Goal: Transaction & Acquisition: Download file/media

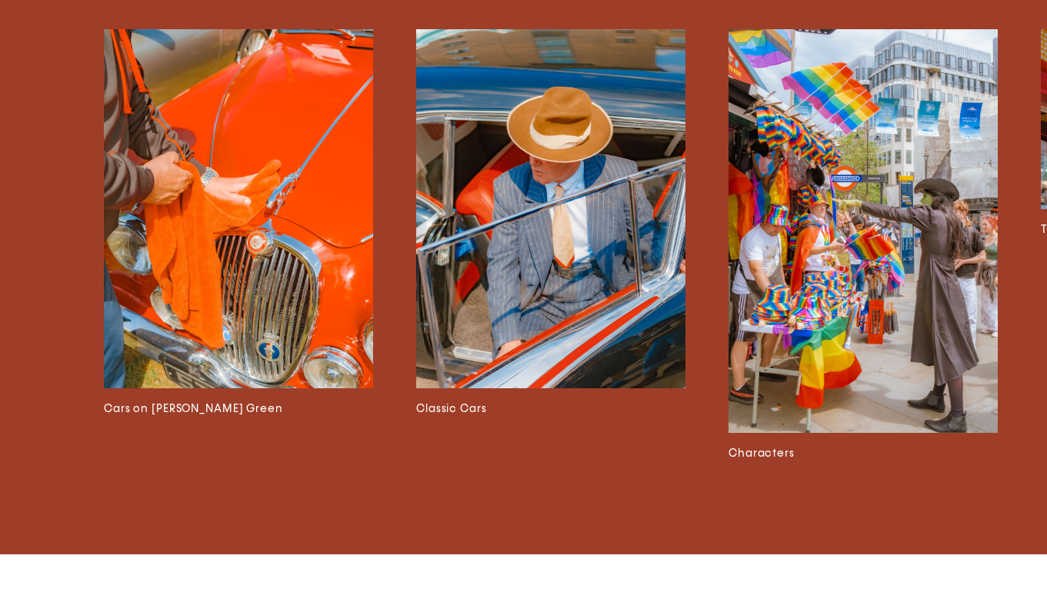
scroll to position [3767, 0]
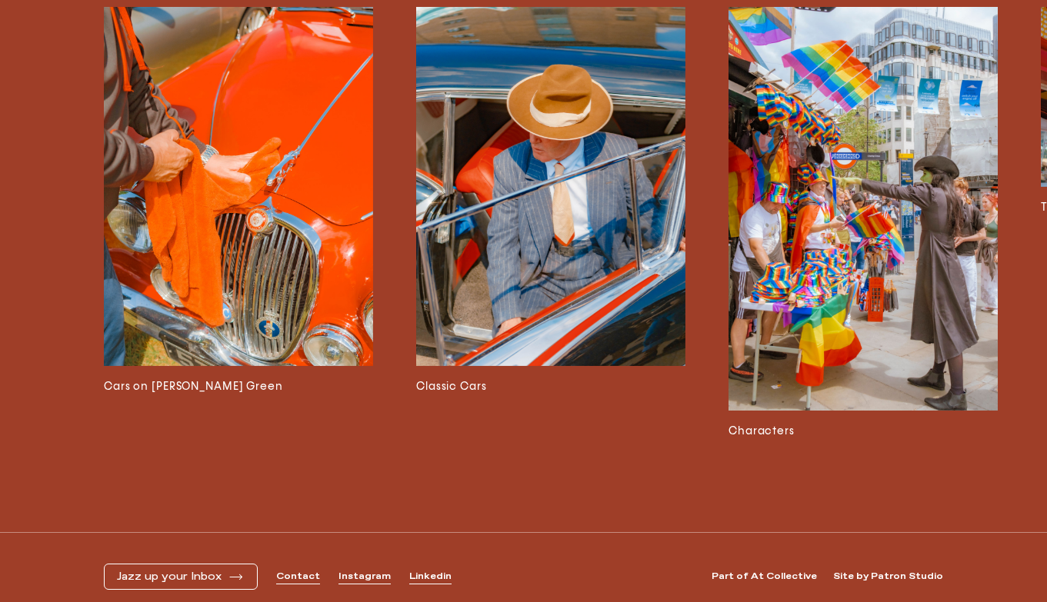
click at [830, 229] on img at bounding box center [862, 209] width 269 height 404
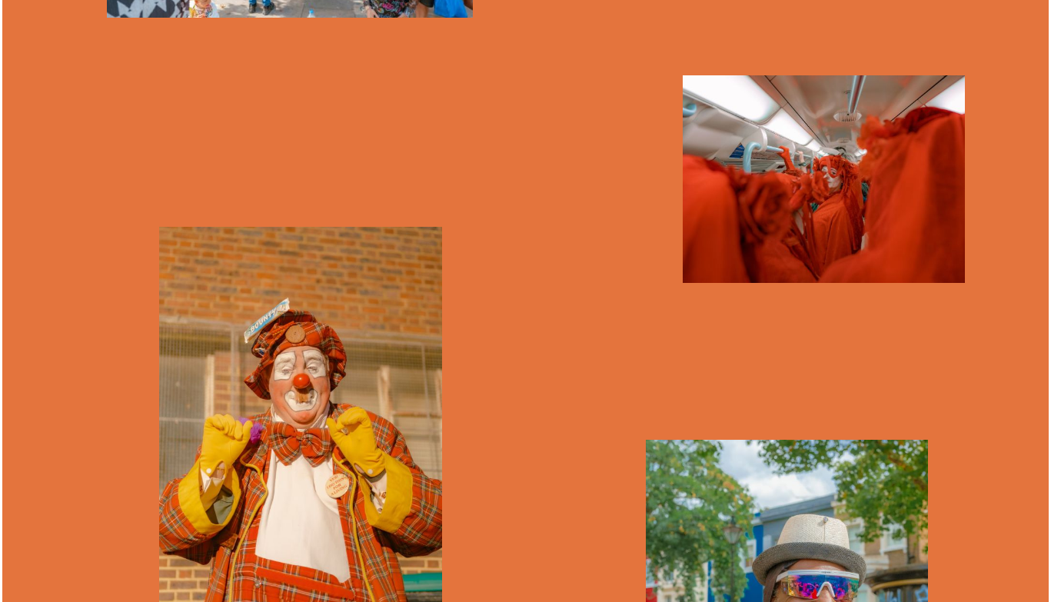
scroll to position [2022, 0]
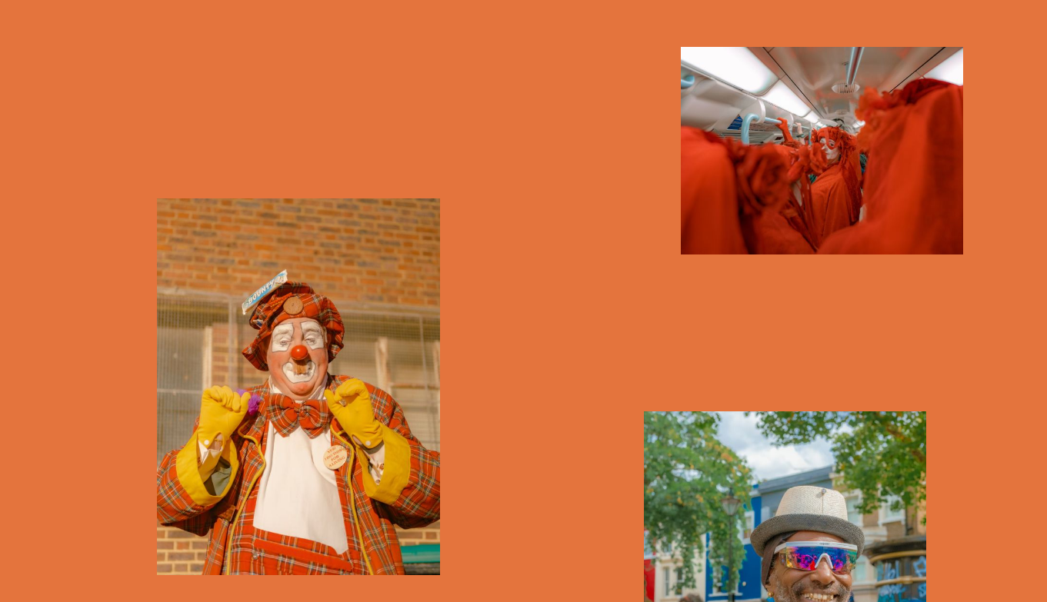
click at [713, 182] on img "button" at bounding box center [822, 151] width 282 height 208
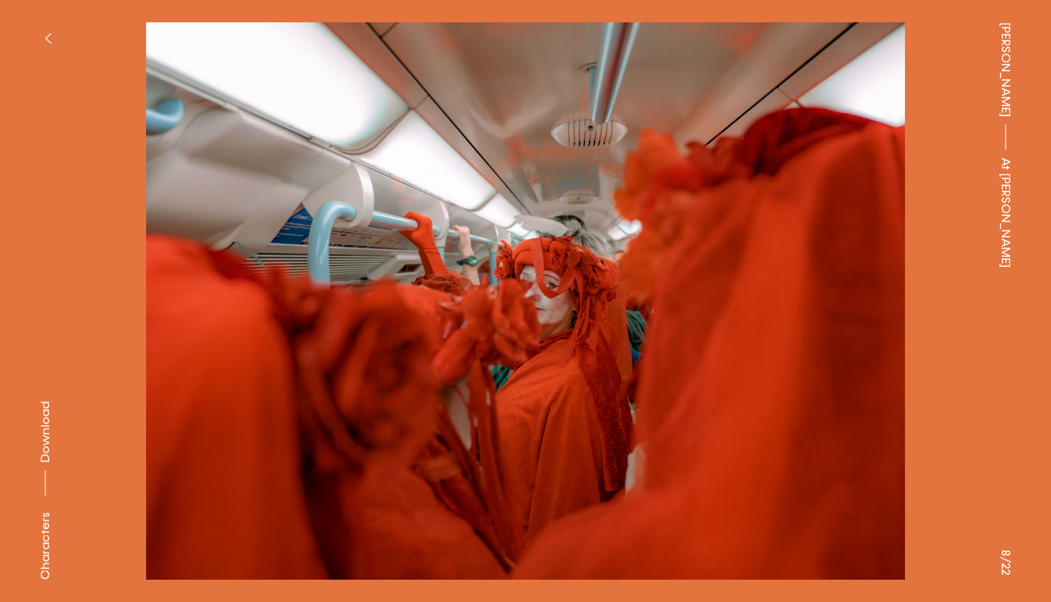
click at [47, 427] on span "Download" at bounding box center [45, 432] width 15 height 62
click at [52, 33] on button "button" at bounding box center [48, 39] width 34 height 34
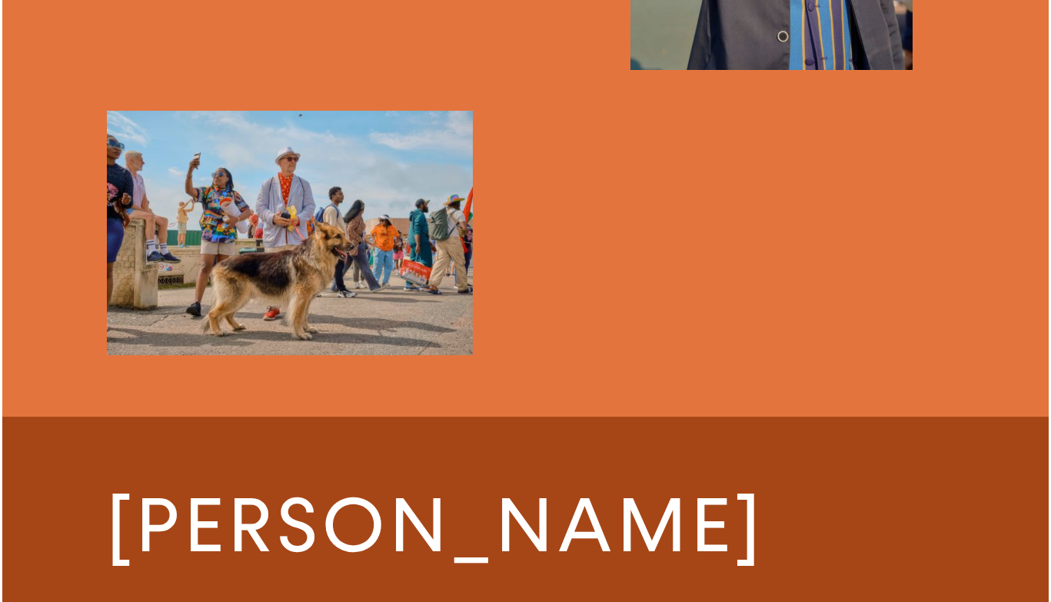
scroll to position [5907, 0]
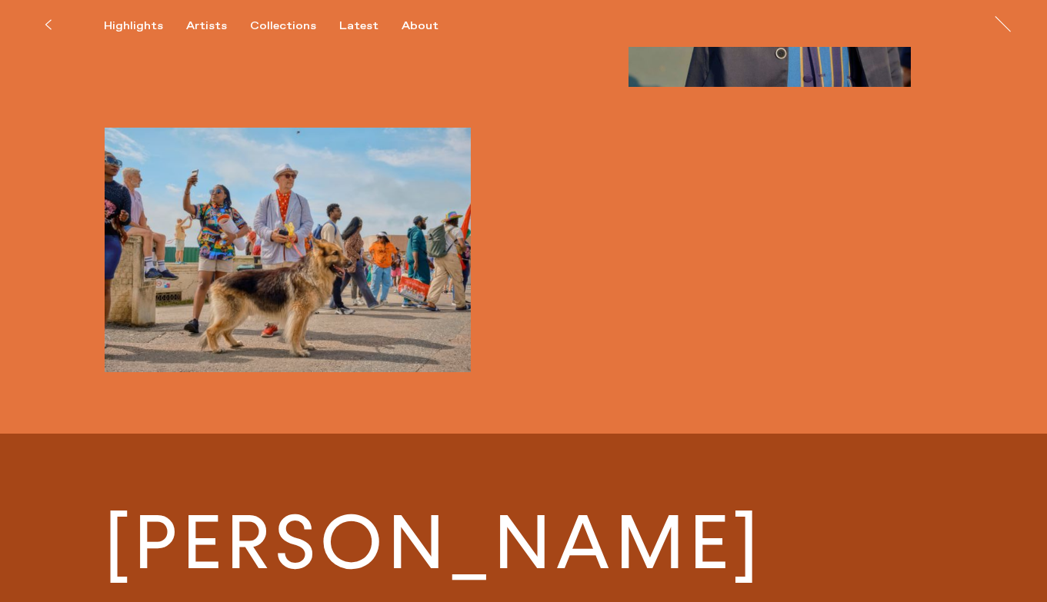
click at [341, 238] on img "button" at bounding box center [288, 250] width 366 height 245
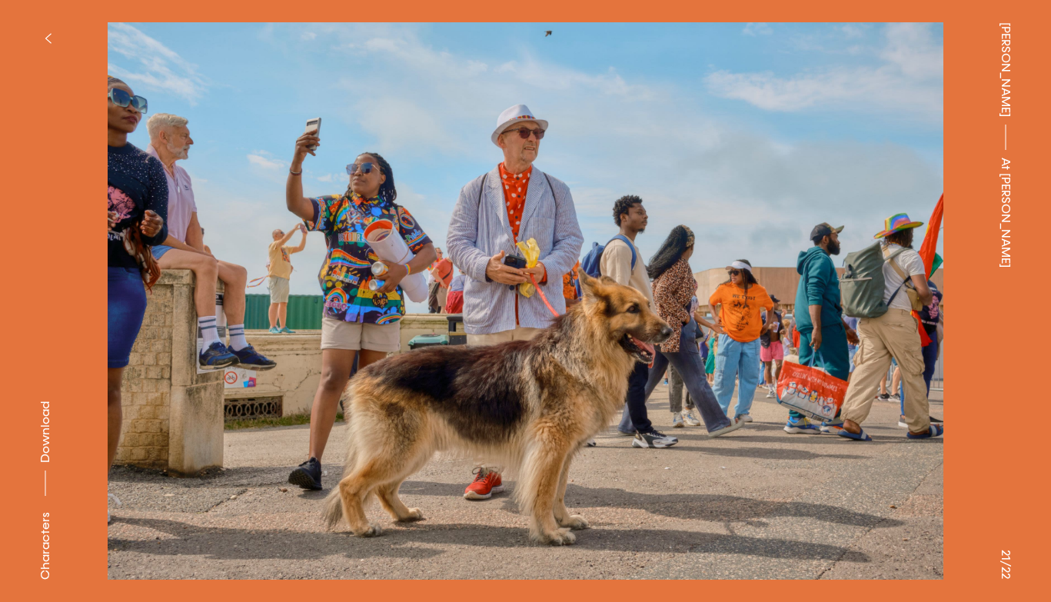
click at [48, 428] on span "Download" at bounding box center [45, 432] width 15 height 62
click at [45, 31] on button "button" at bounding box center [48, 39] width 34 height 34
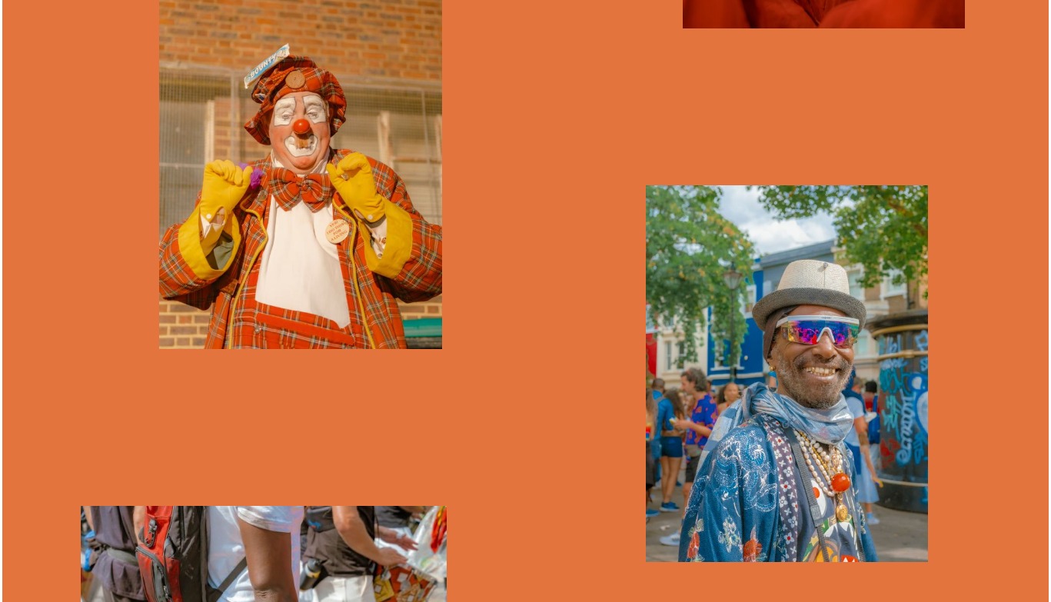
scroll to position [2272, 0]
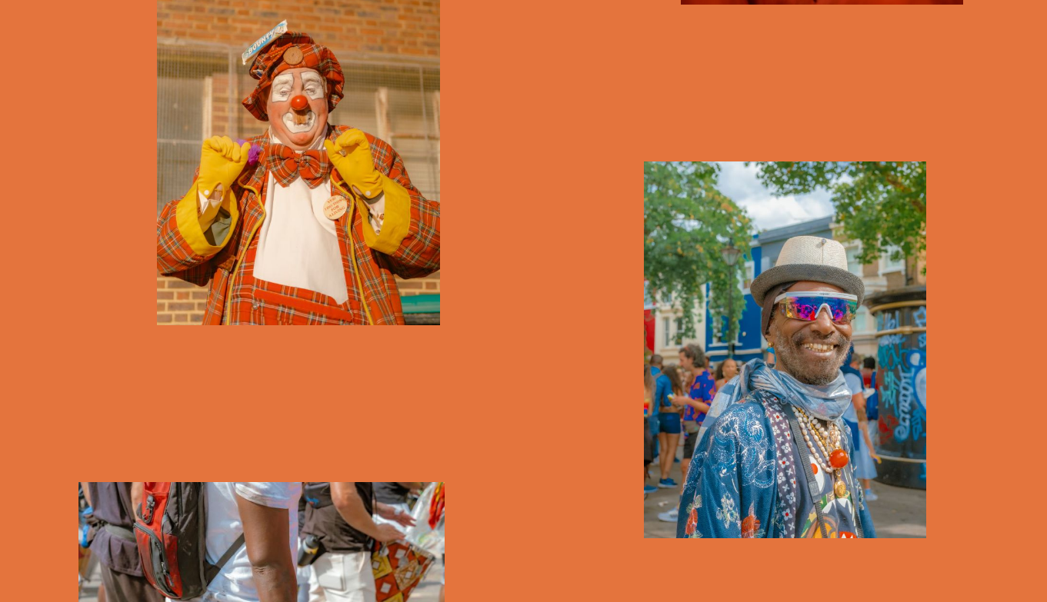
click at [311, 209] on img "button" at bounding box center [298, 136] width 282 height 377
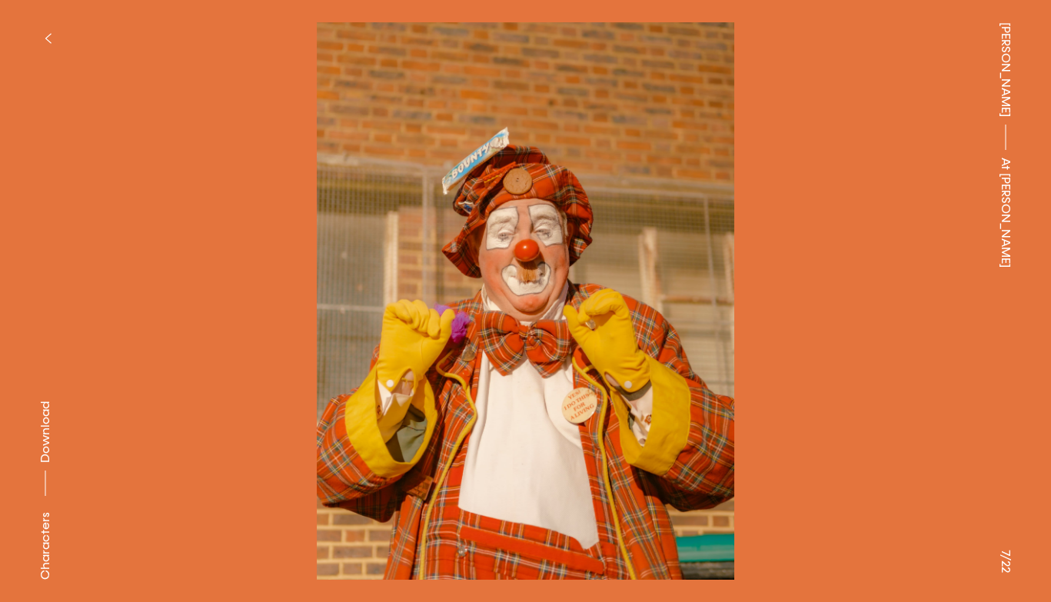
click at [47, 435] on span "Download" at bounding box center [45, 432] width 15 height 62
click at [908, 306] on img at bounding box center [525, 301] width 897 height 558
drag, startPoint x: 997, startPoint y: 327, endPoint x: 907, endPoint y: 321, distance: 90.1
click at [997, 327] on div "[PERSON_NAME] At [PERSON_NAME]" at bounding box center [1005, 301] width 91 height 602
drag, startPoint x: 626, startPoint y: 292, endPoint x: 221, endPoint y: 289, distance: 405.3
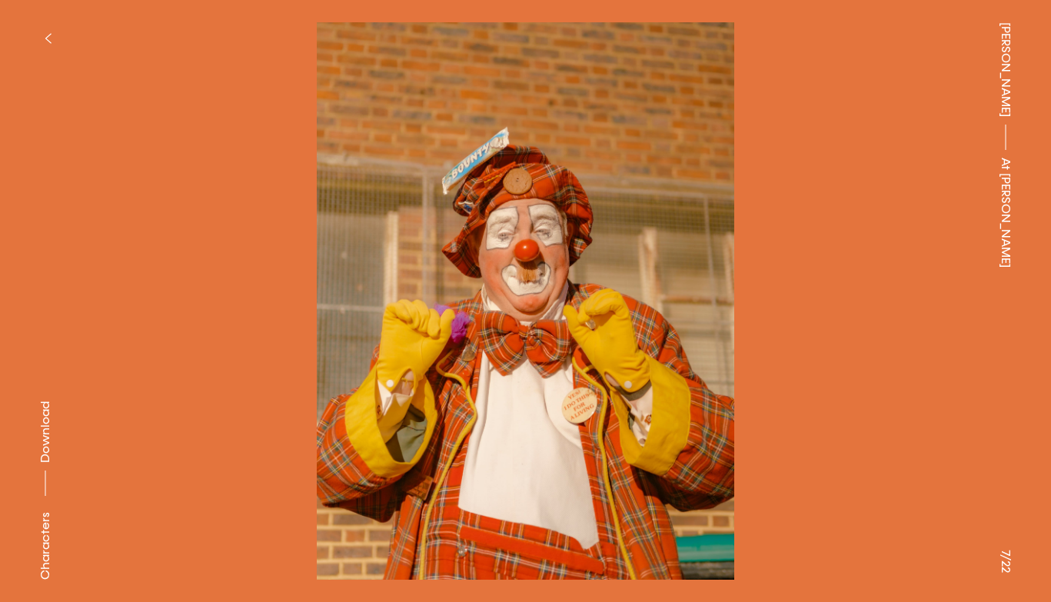
click at [259, 291] on div "Characters Download Characters Download Characters Download Characters Download…" at bounding box center [525, 301] width 1051 height 602
click at [586, 321] on img at bounding box center [525, 301] width 897 height 558
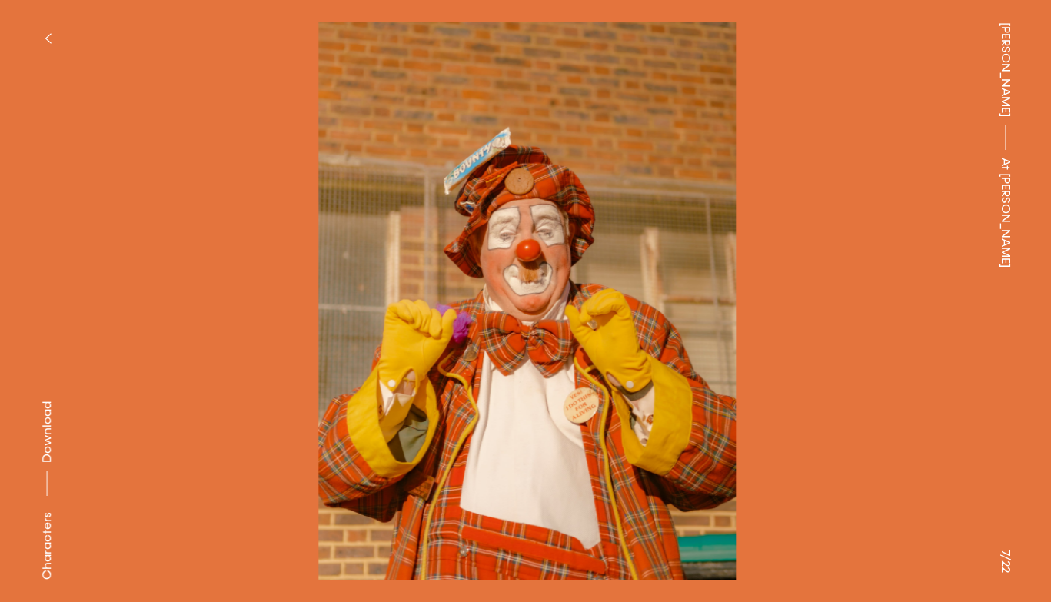
drag, startPoint x: 895, startPoint y: 335, endPoint x: 587, endPoint y: 335, distance: 308.4
click at [587, 335] on img at bounding box center [526, 301] width 897 height 558
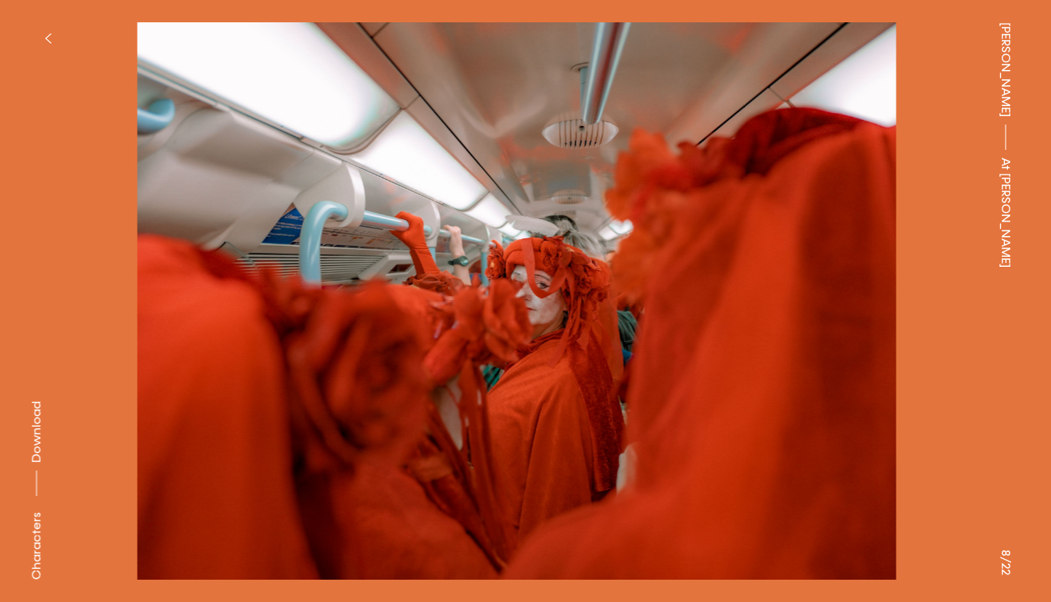
drag, startPoint x: 481, startPoint y: 315, endPoint x: 201, endPoint y: 314, distance: 279.9
click at [213, 315] on img at bounding box center [516, 301] width 897 height 558
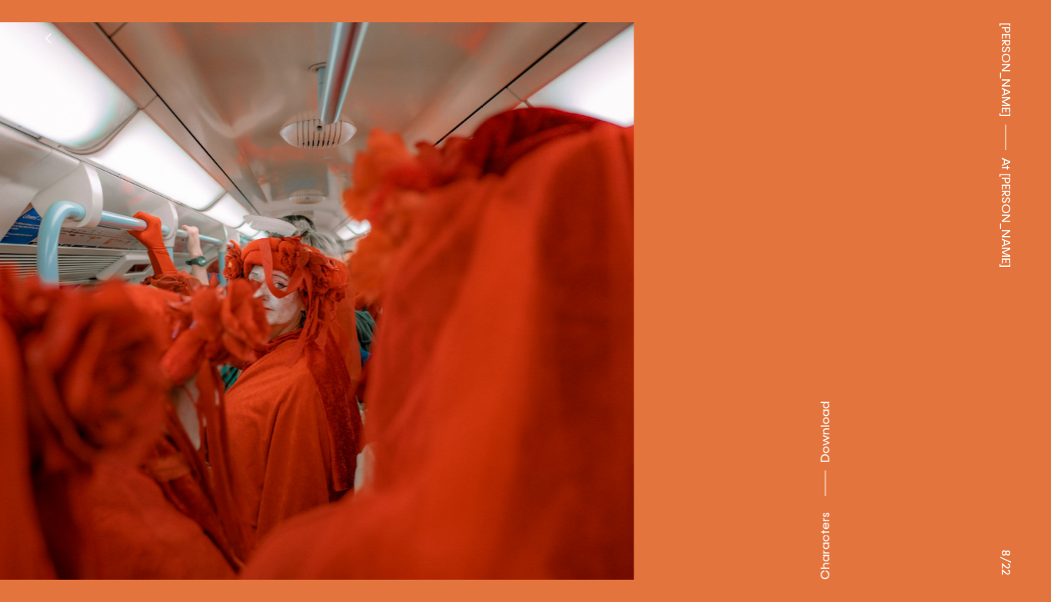
drag, startPoint x: 590, startPoint y: 309, endPoint x: 29, endPoint y: 318, distance: 560.7
click at [76, 320] on img at bounding box center [254, 301] width 897 height 558
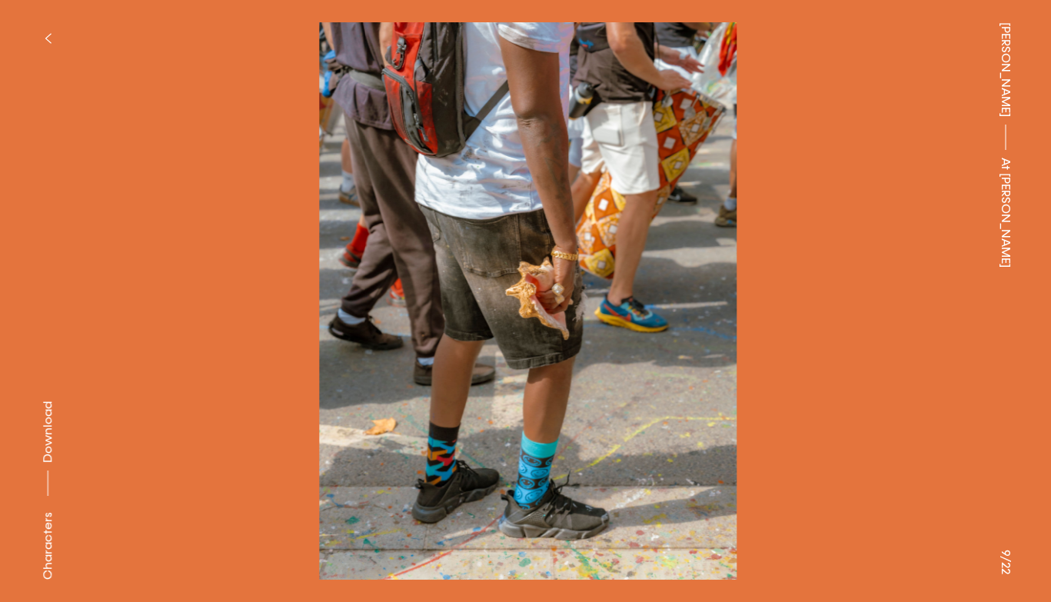
drag, startPoint x: 696, startPoint y: 304, endPoint x: 211, endPoint y: 307, distance: 485.3
click at [240, 309] on img at bounding box center [527, 301] width 897 height 558
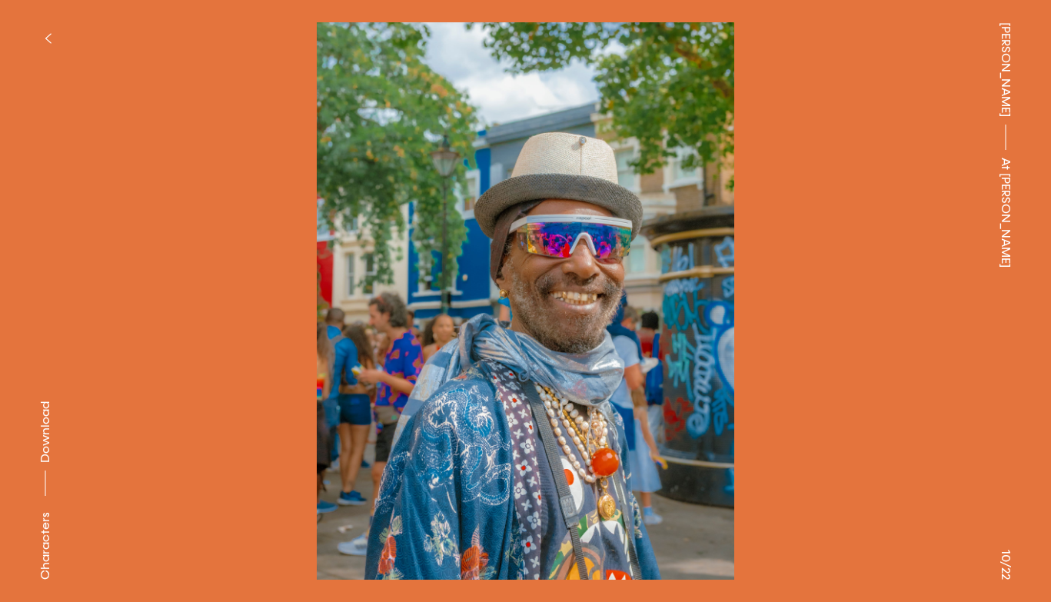
drag, startPoint x: 578, startPoint y: 261, endPoint x: 226, endPoint y: 272, distance: 351.6
click at [305, 273] on div "Characters Download Characters Download Characters Download Characters Download…" at bounding box center [525, 301] width 1051 height 602
click at [819, 287] on button at bounding box center [789, 150] width 526 height 301
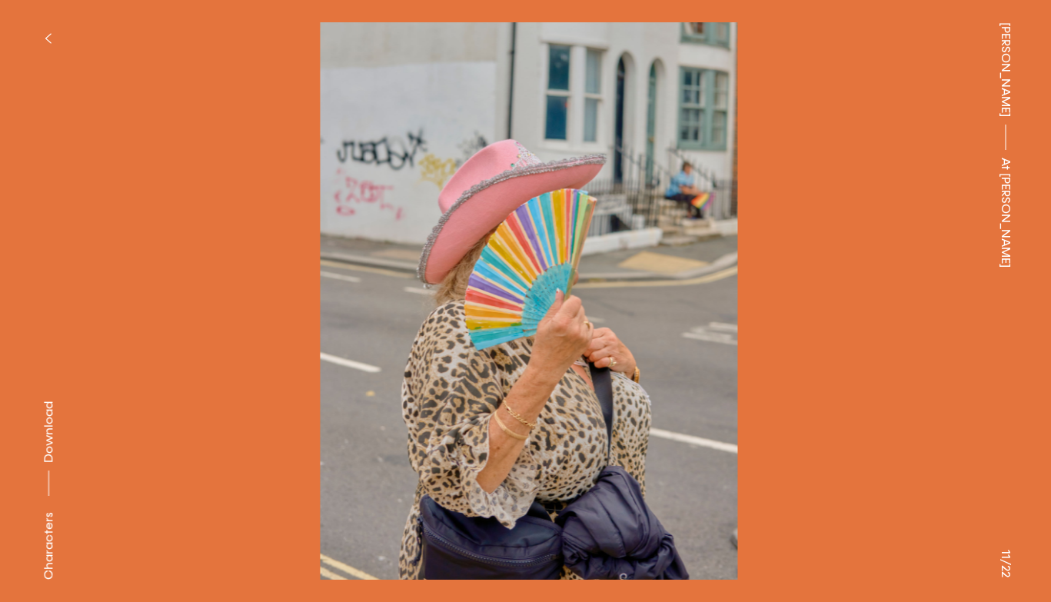
click at [709, 286] on button at bounding box center [789, 150] width 526 height 301
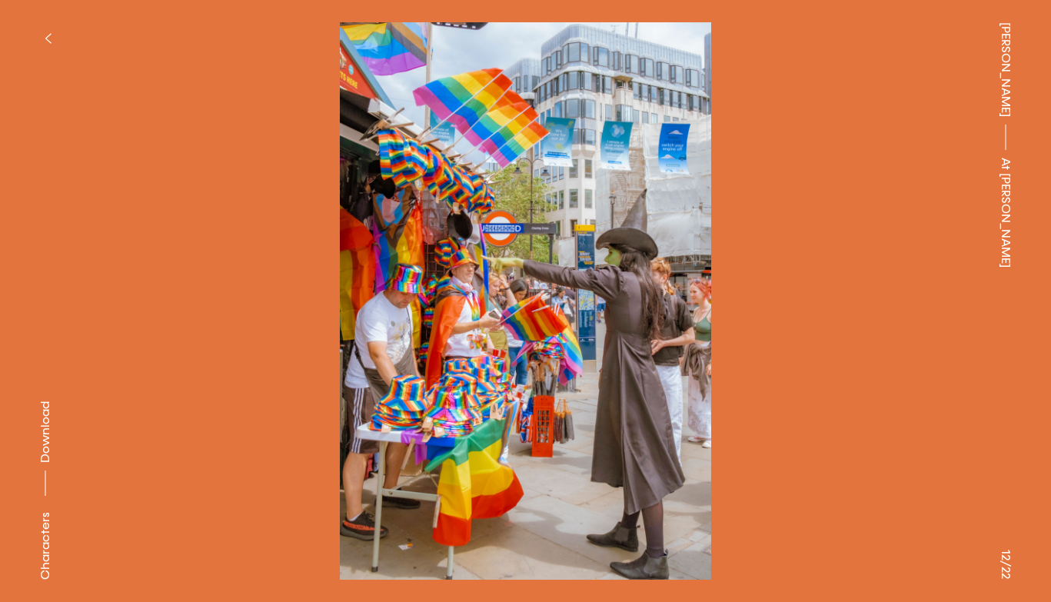
click at [46, 431] on span "Download" at bounding box center [45, 432] width 15 height 62
click at [47, 38] on icon "button" at bounding box center [48, 38] width 7 height 12
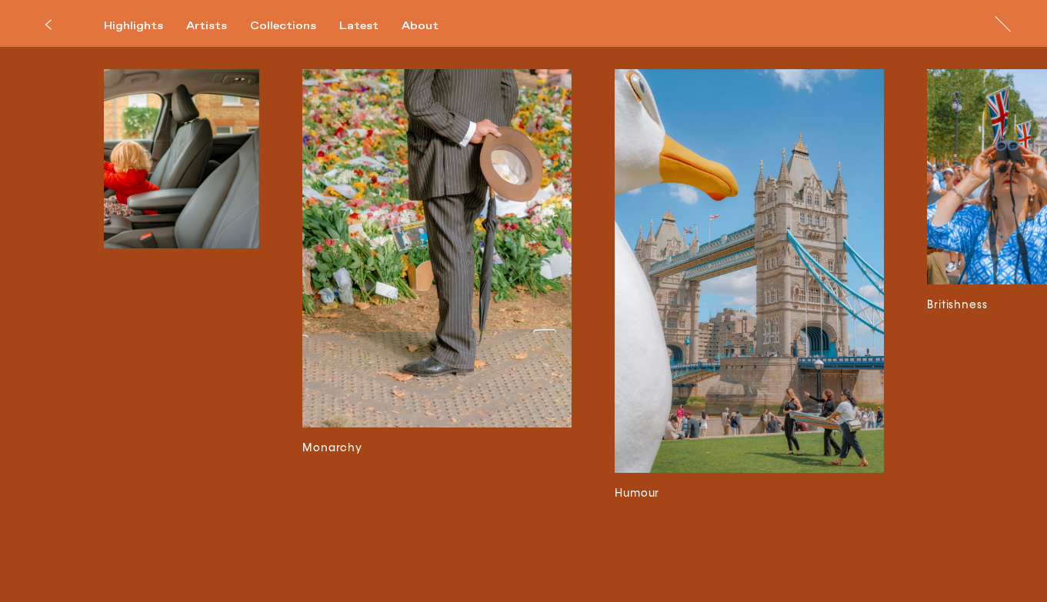
scroll to position [0, 2492]
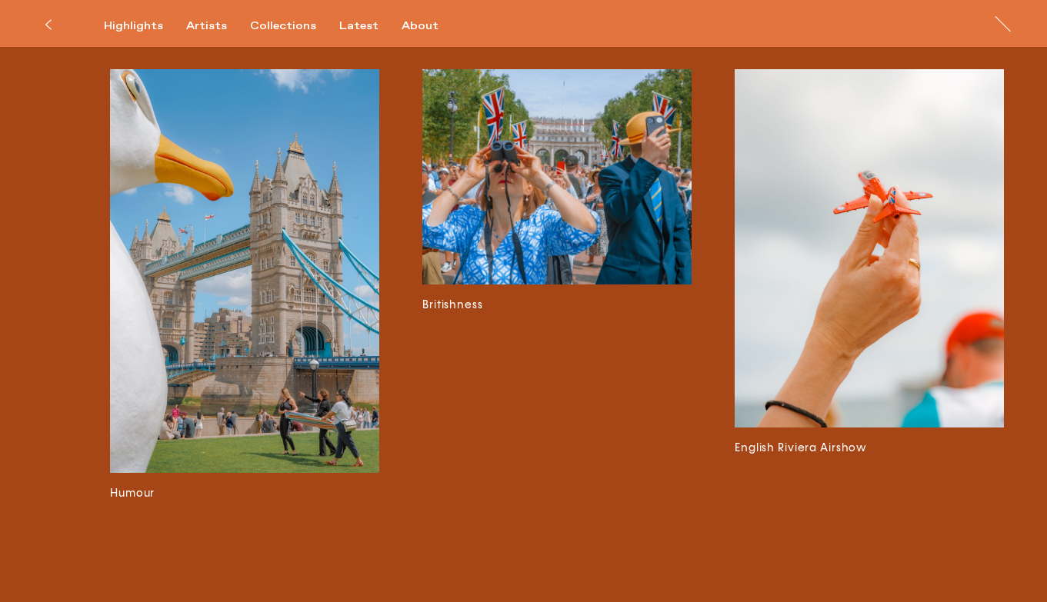
click at [941, 371] on img at bounding box center [868, 248] width 269 height 359
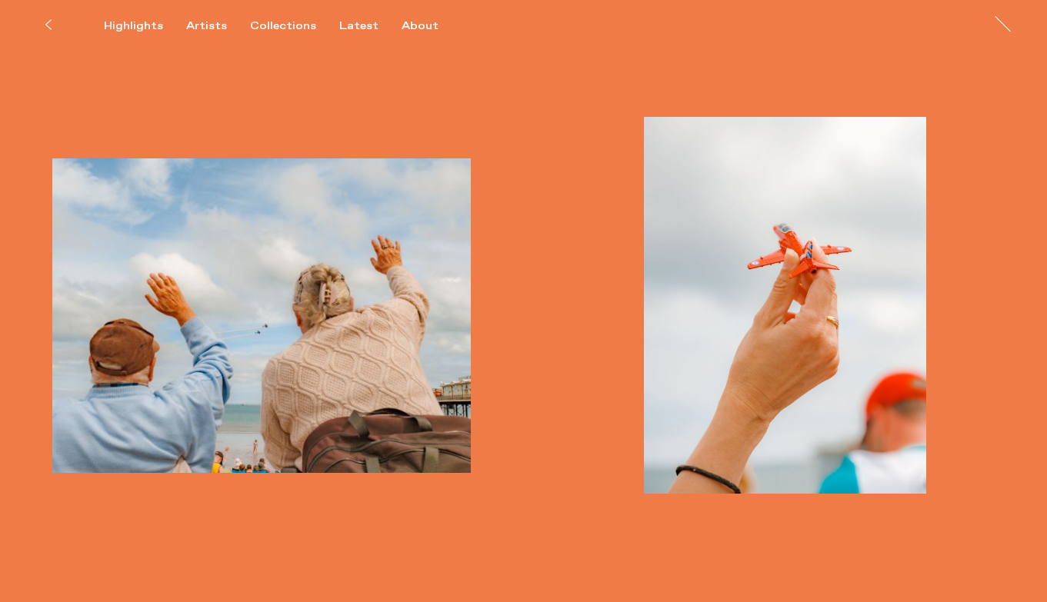
scroll to position [2578, 0]
